Goal: Task Accomplishment & Management: Complete application form

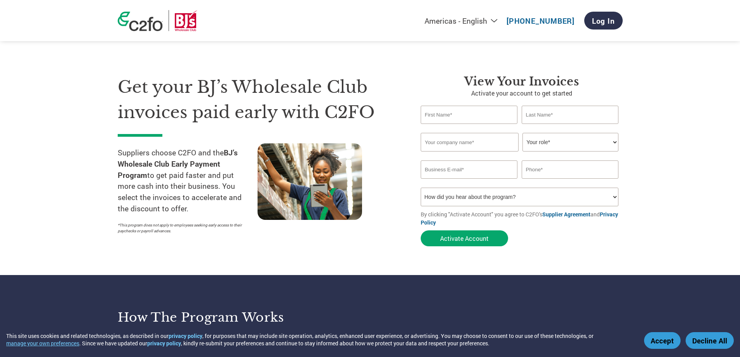
drag, startPoint x: 0, startPoint y: 0, endPoint x: 483, endPoint y: 117, distance: 497.0
click at [483, 117] on input "text" at bounding box center [469, 115] width 97 height 18
type input "Shawnea"
type input "Ajao"
type input "Gourmet Specialty Foods"
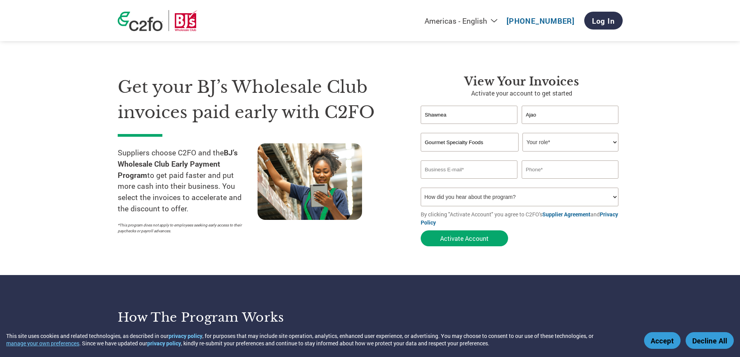
type input "sajao@gourmetspecialtyfoods.com"
type input "6176535065"
click at [544, 143] on select "Your role* CFO Controller Credit Manager Finance Director Treasurer CEO Preside…" at bounding box center [571, 142] width 96 height 19
click at [681, 77] on section "Get your BJ’s Wholesale Club invoices paid early with C2FO Suppliers choose C2F…" at bounding box center [370, 153] width 740 height 244
click at [614, 142] on select "Your role* CFO Controller Credit Manager Finance Director Treasurer CEO Preside…" at bounding box center [571, 142] width 96 height 19
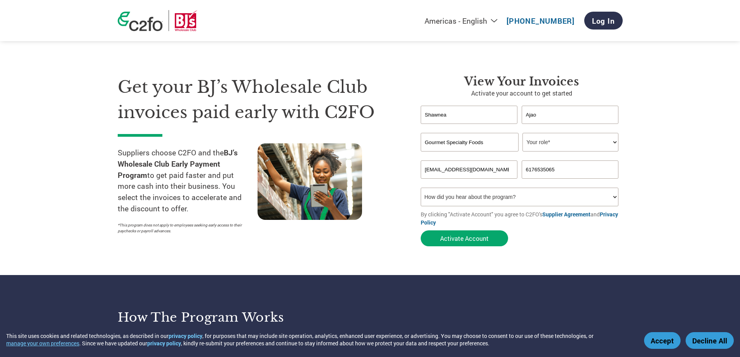
select select "CONTROLLER"
click at [523, 133] on select "Your role* CFO Controller Credit Manager Finance Director Treasurer CEO Preside…" at bounding box center [571, 142] width 96 height 19
click at [480, 195] on select "How did you hear about the program? Received a letter Email Social Media Online…" at bounding box center [520, 197] width 198 height 19
select select "Email"
click at [421, 188] on select "How did you hear about the program? Received a letter Email Social Media Online…" at bounding box center [520, 197] width 198 height 19
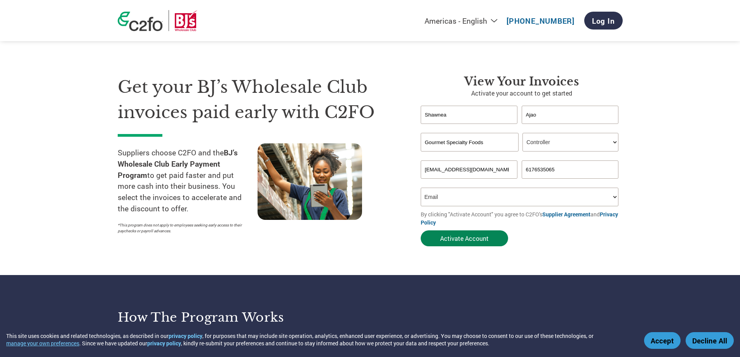
click at [458, 239] on button "Activate Account" at bounding box center [464, 238] width 87 height 16
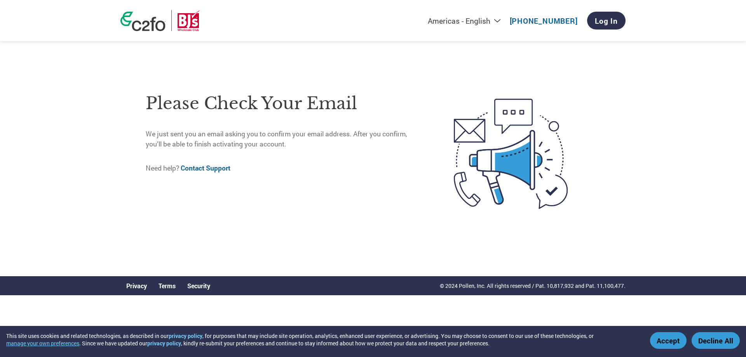
click at [259, 136] on p "We just sent you an email asking you to confirm your email address. After you c…" at bounding box center [284, 139] width 276 height 21
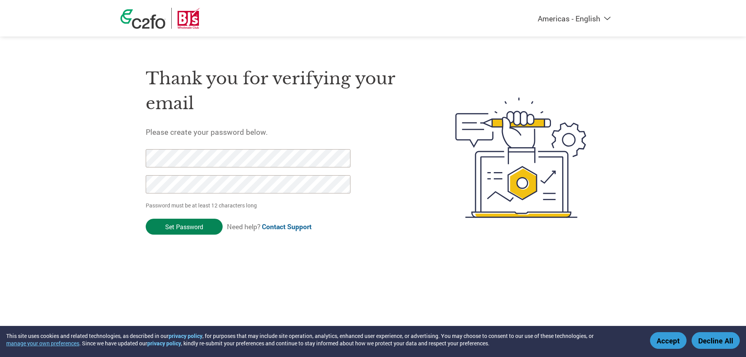
click at [193, 230] on input "Set Password" at bounding box center [184, 227] width 77 height 16
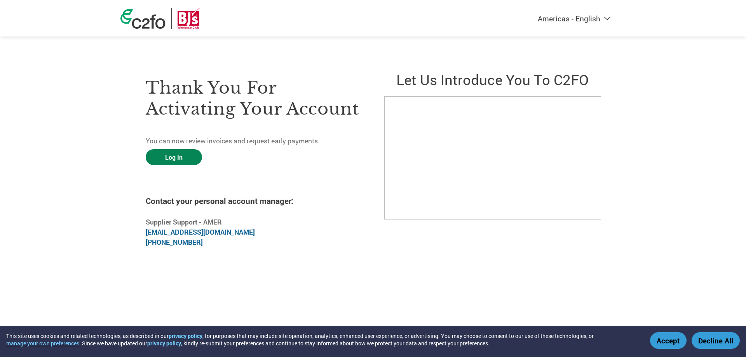
click at [185, 157] on link "Log In" at bounding box center [174, 157] width 56 height 16
